Goal: Task Accomplishment & Management: Manage account settings

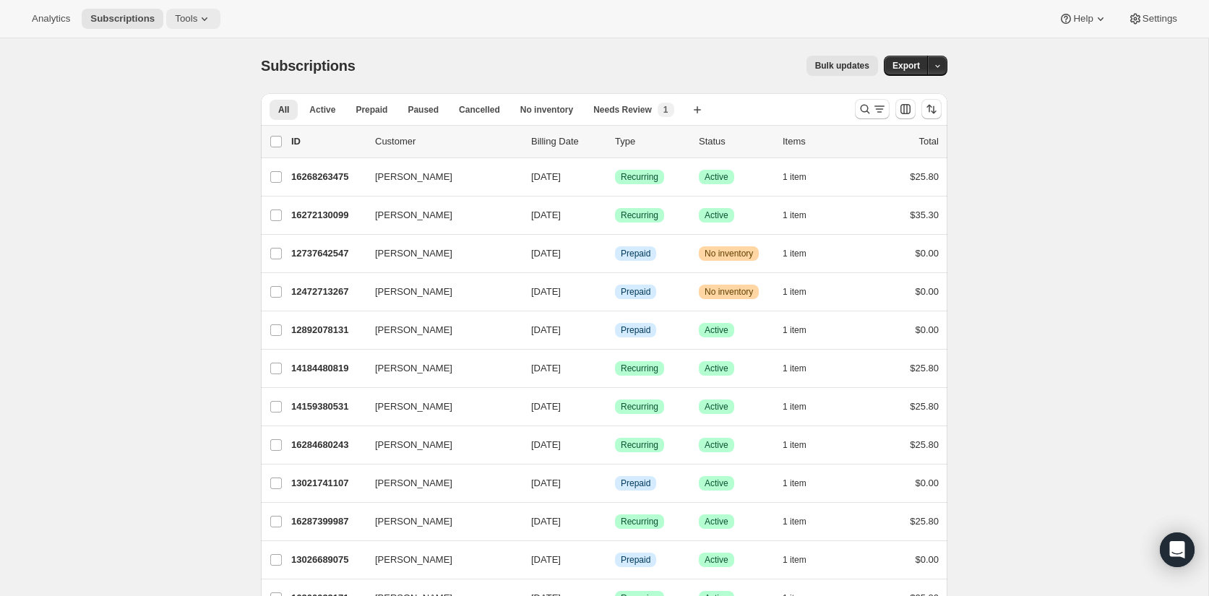
click at [185, 12] on button "Tools" at bounding box center [193, 19] width 54 height 20
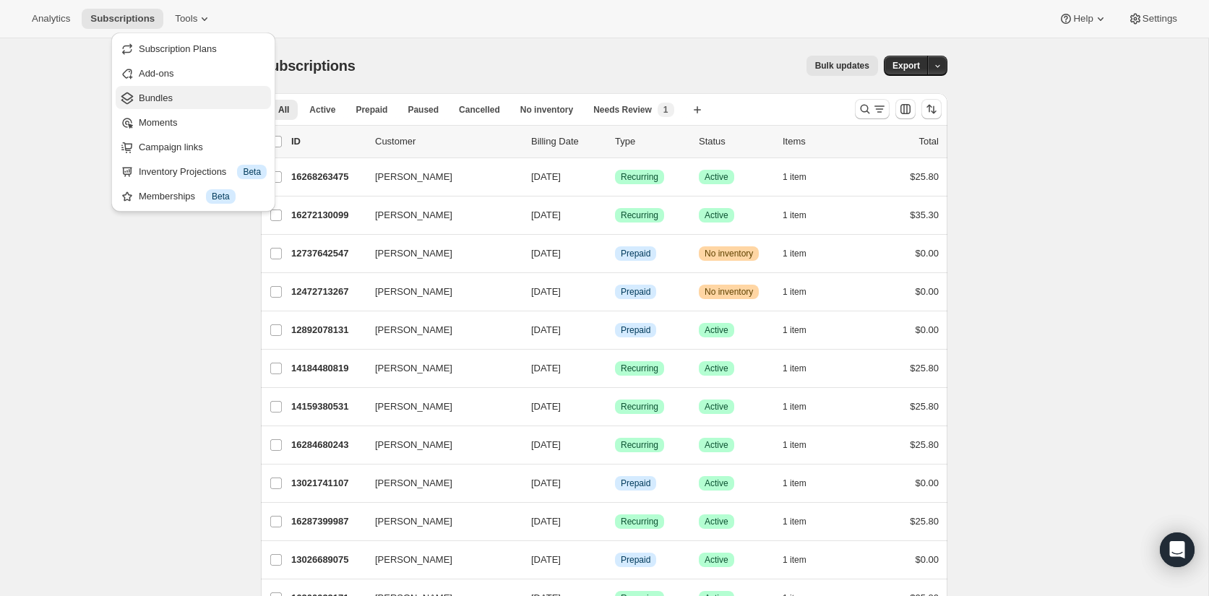
click at [173, 101] on span "Bundles" at bounding box center [156, 98] width 34 height 11
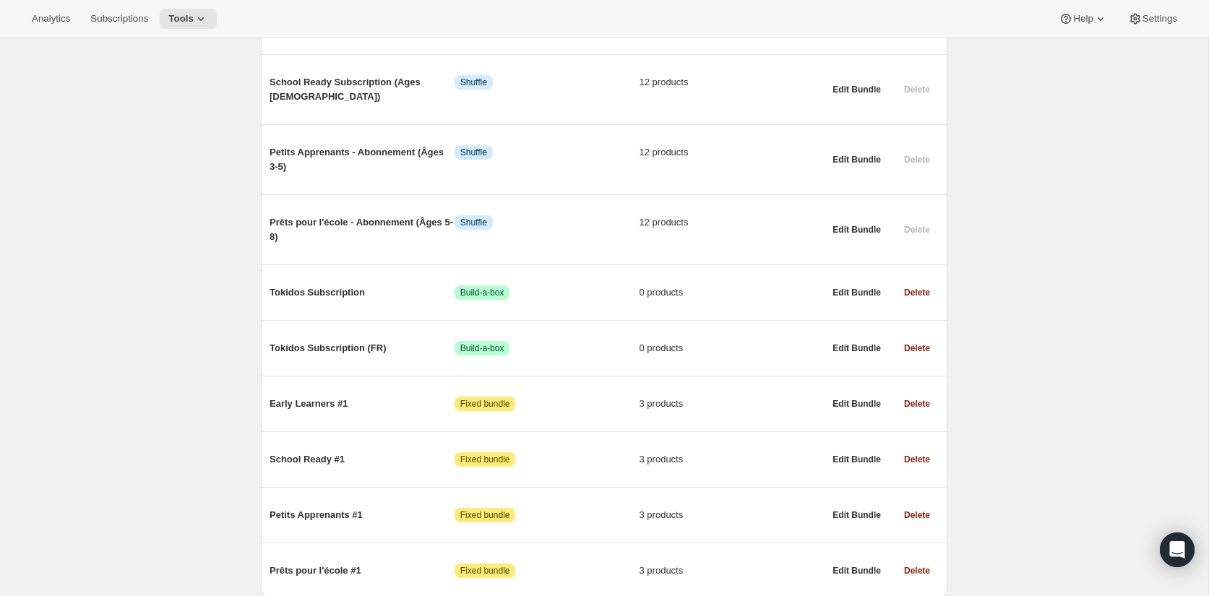
scroll to position [803, 0]
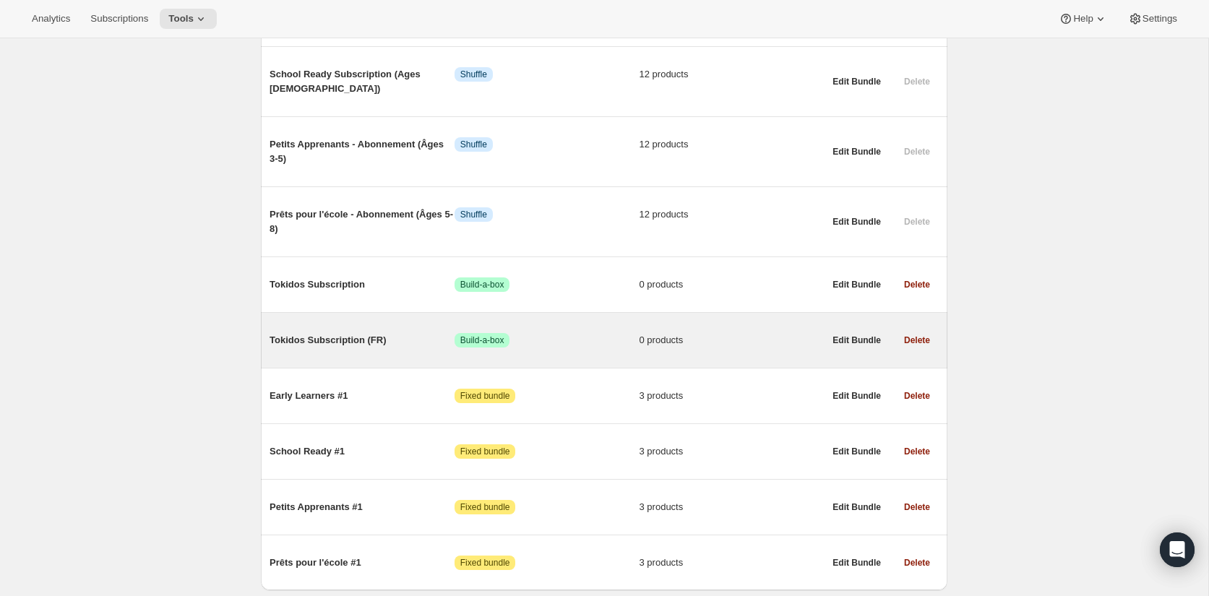
click at [365, 333] on span "Tokidos Subscription (FR)" at bounding box center [362, 340] width 185 height 14
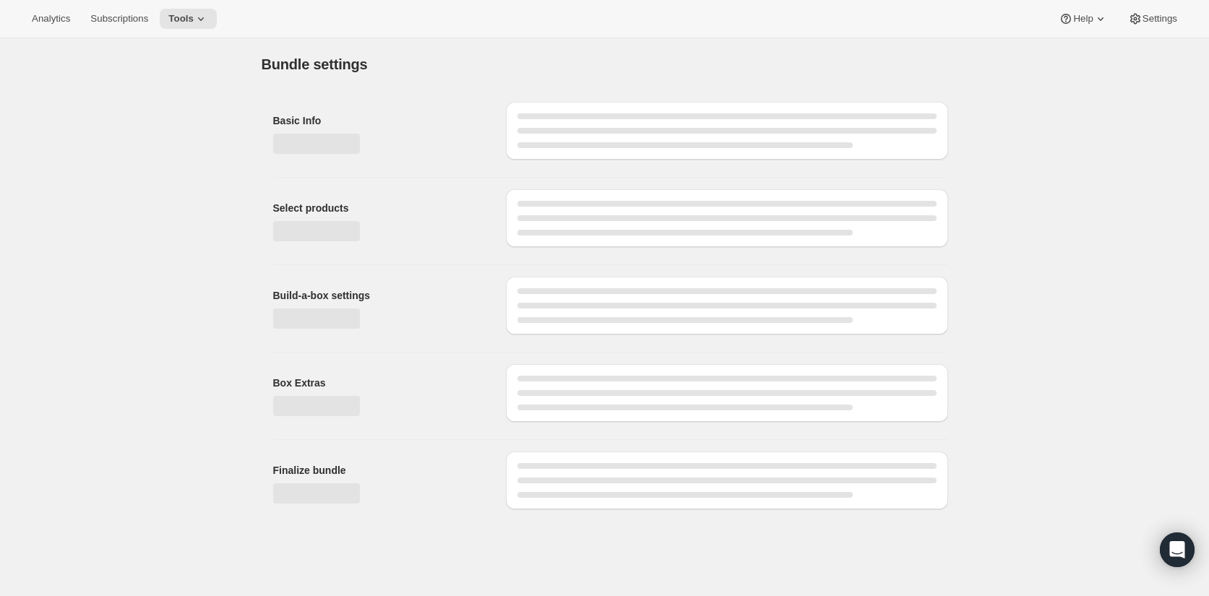
type input "Tokidos Subscription (FR)"
checkbox input "true"
